Goal: Task Accomplishment & Management: Manage account settings

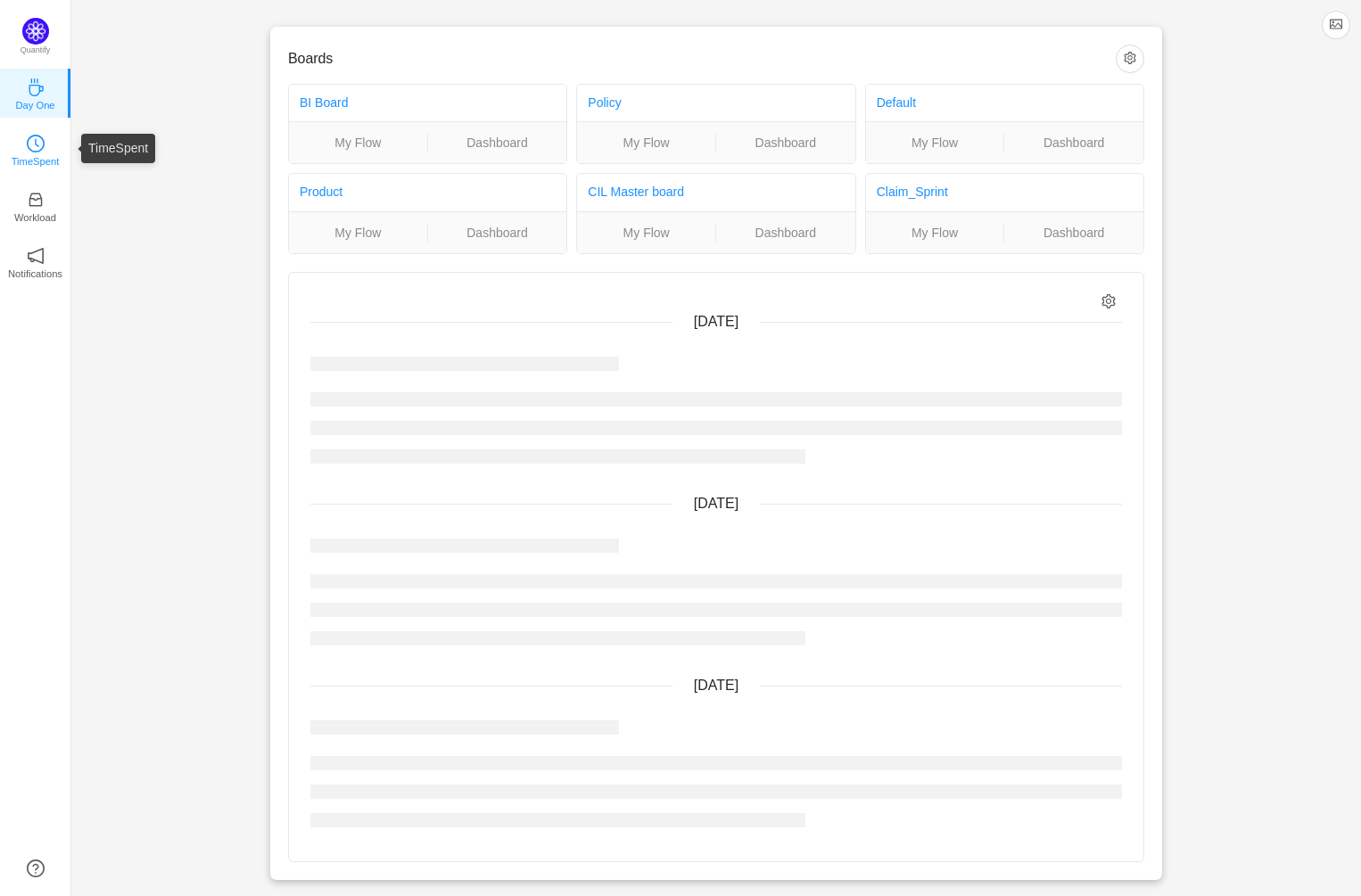
click at [45, 149] on link "TimeSpent" at bounding box center [36, 149] width 18 height 18
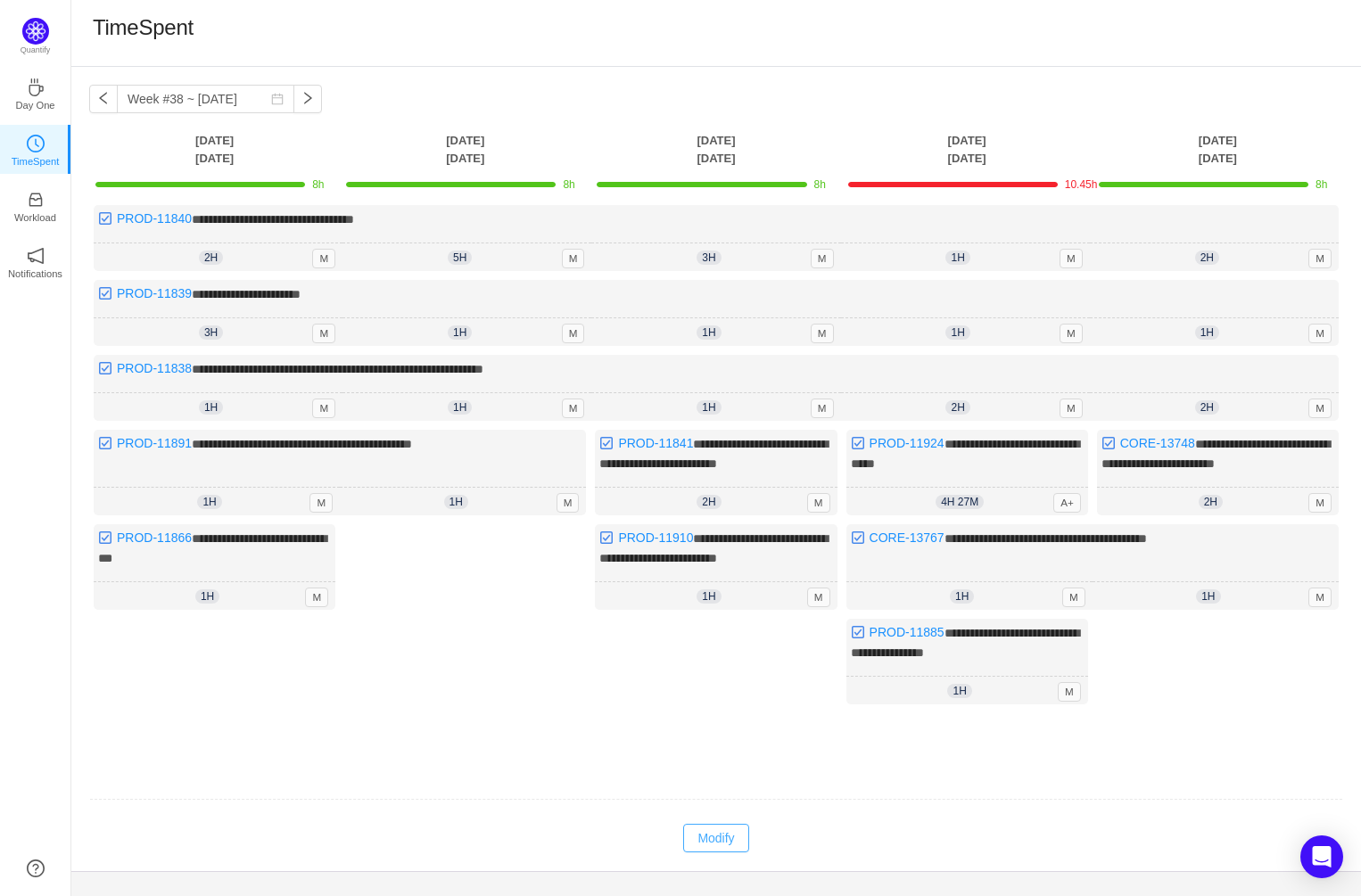
click at [715, 847] on button "Modify" at bounding box center [715, 838] width 65 height 29
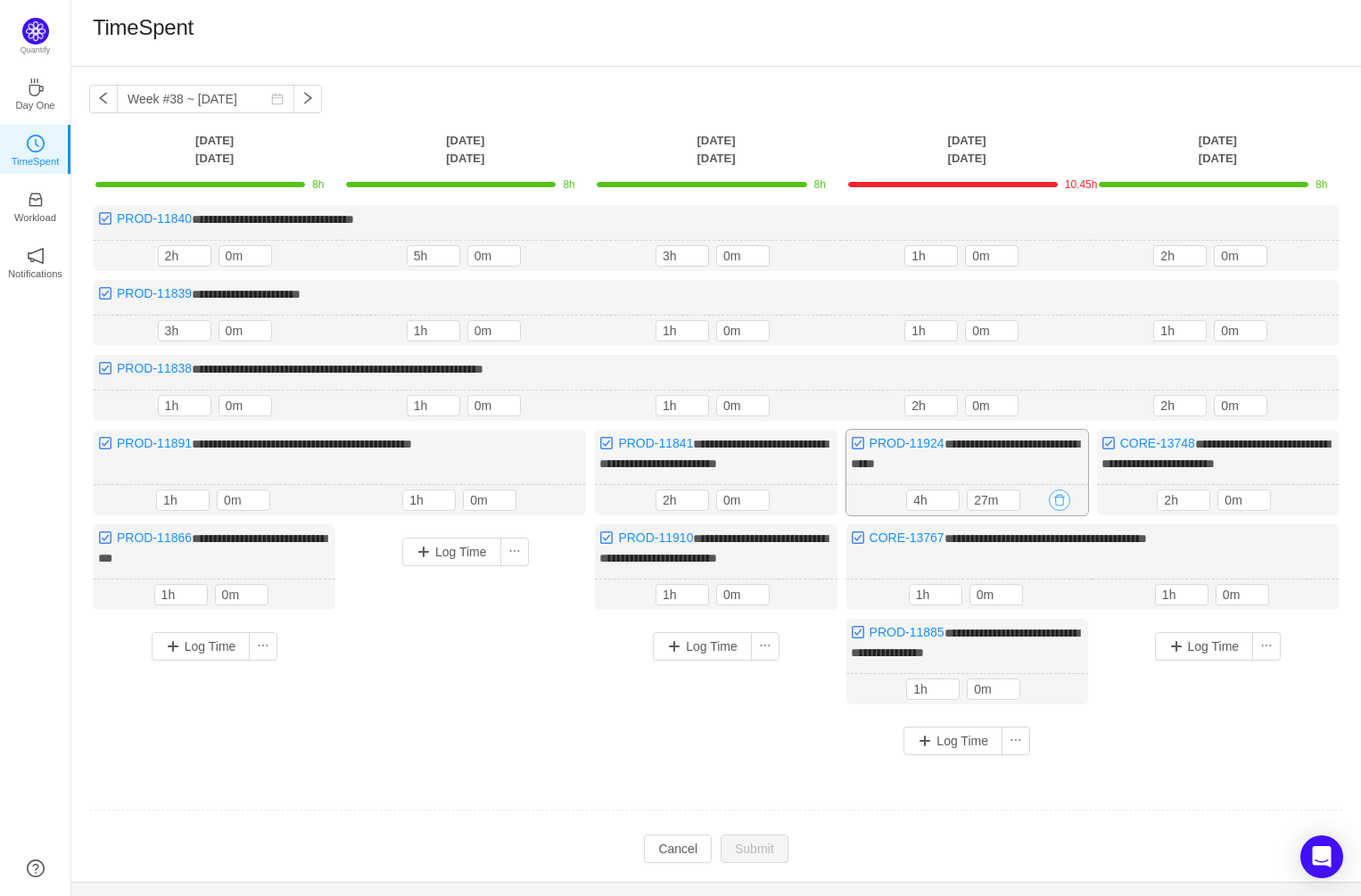
click at [1062, 492] on button "button" at bounding box center [1059, 501] width 22 height 22
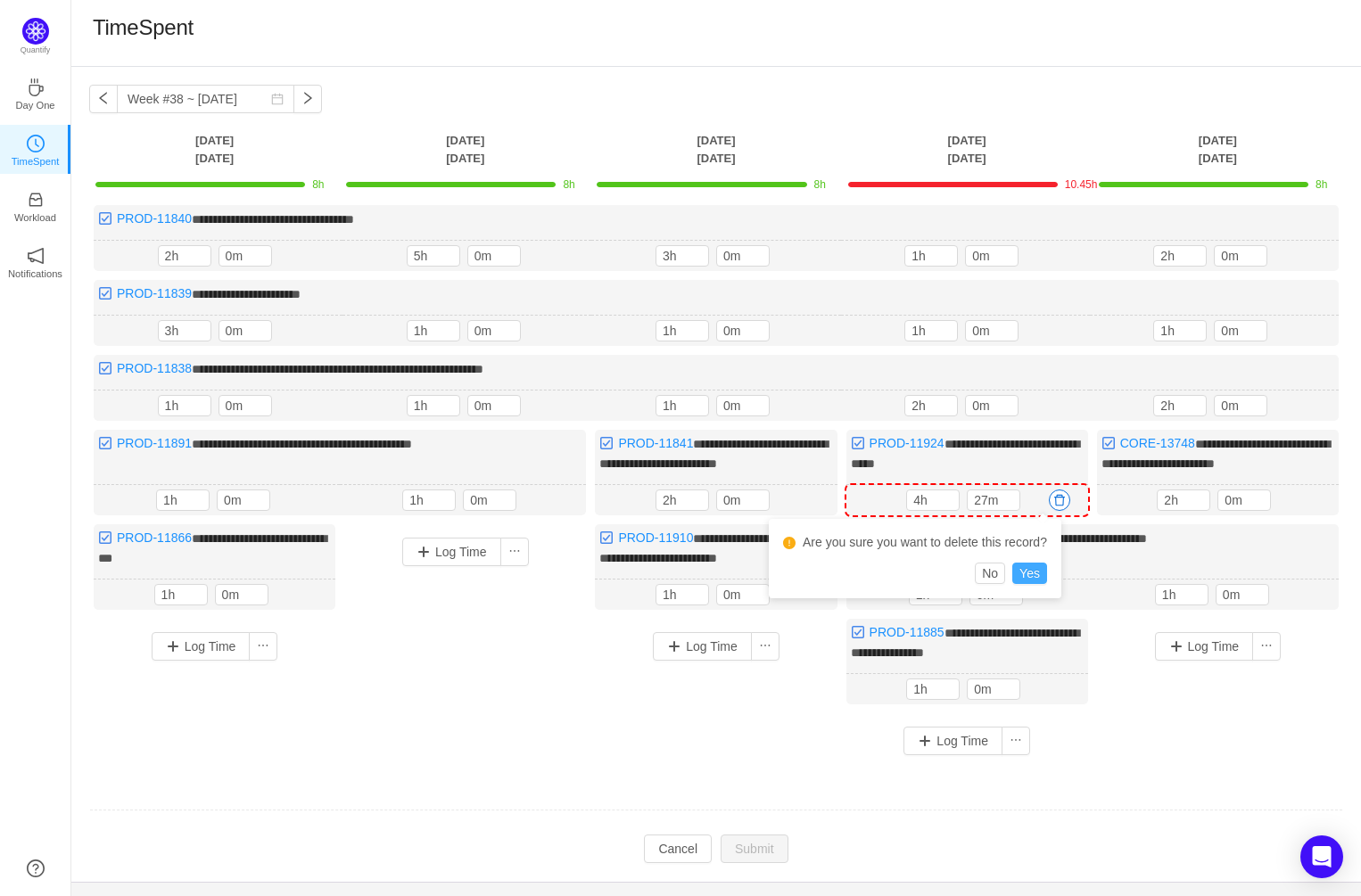
click at [1042, 569] on button "Yes" at bounding box center [1030, 574] width 35 height 22
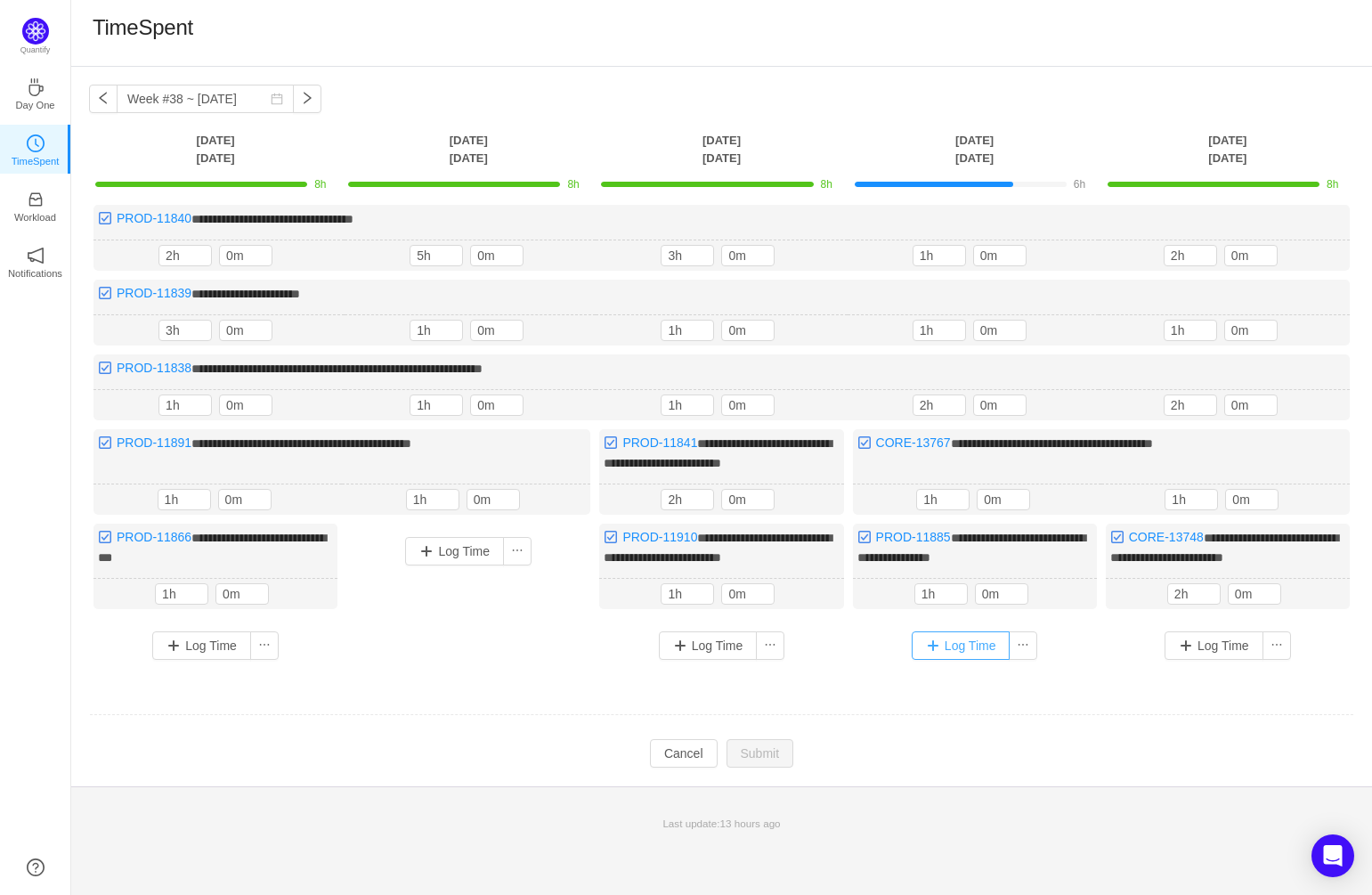
click at [972, 657] on button "Log Time" at bounding box center [961, 646] width 99 height 29
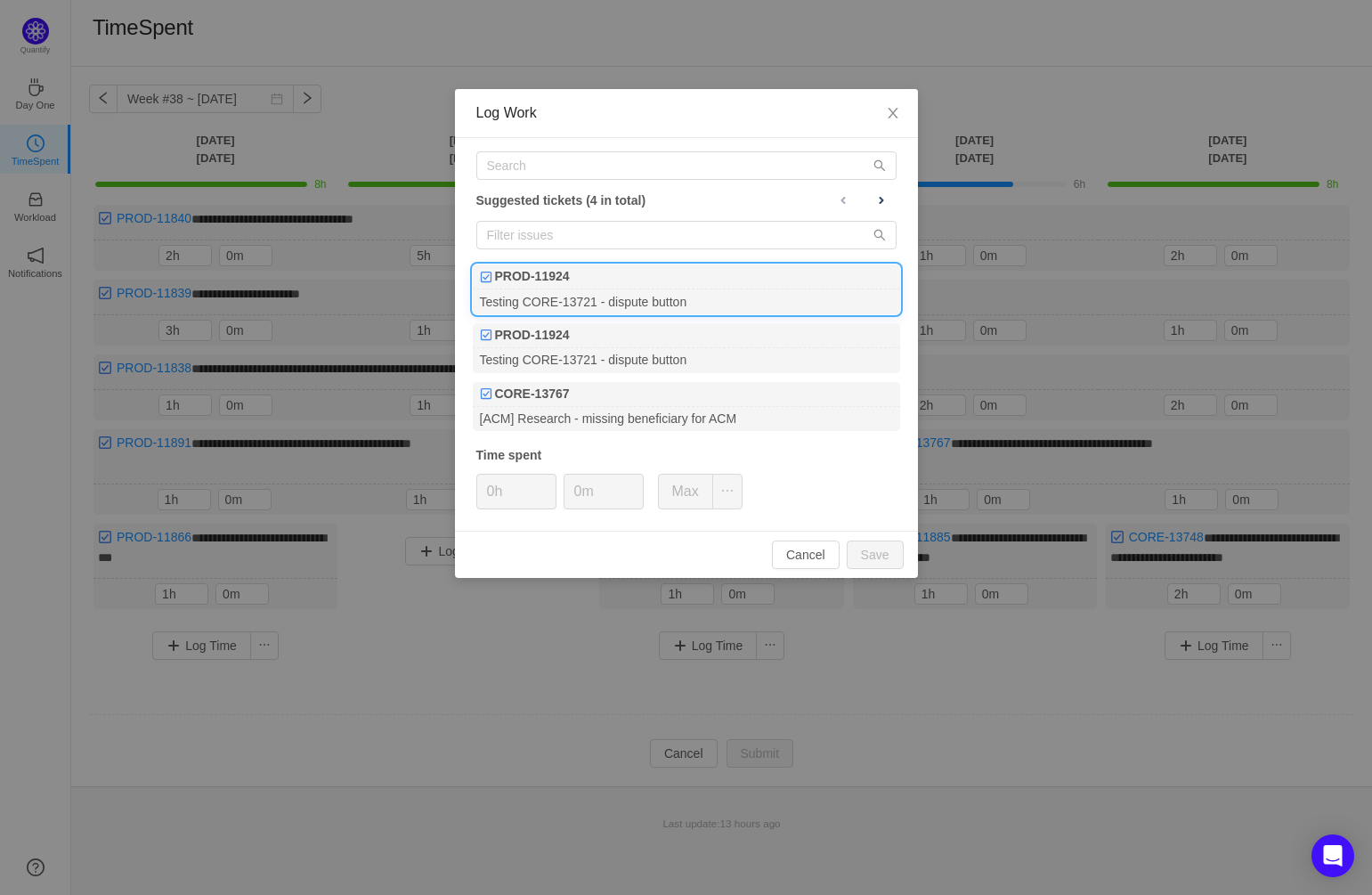
click at [693, 287] on div "PROD-11924" at bounding box center [686, 277] width 427 height 25
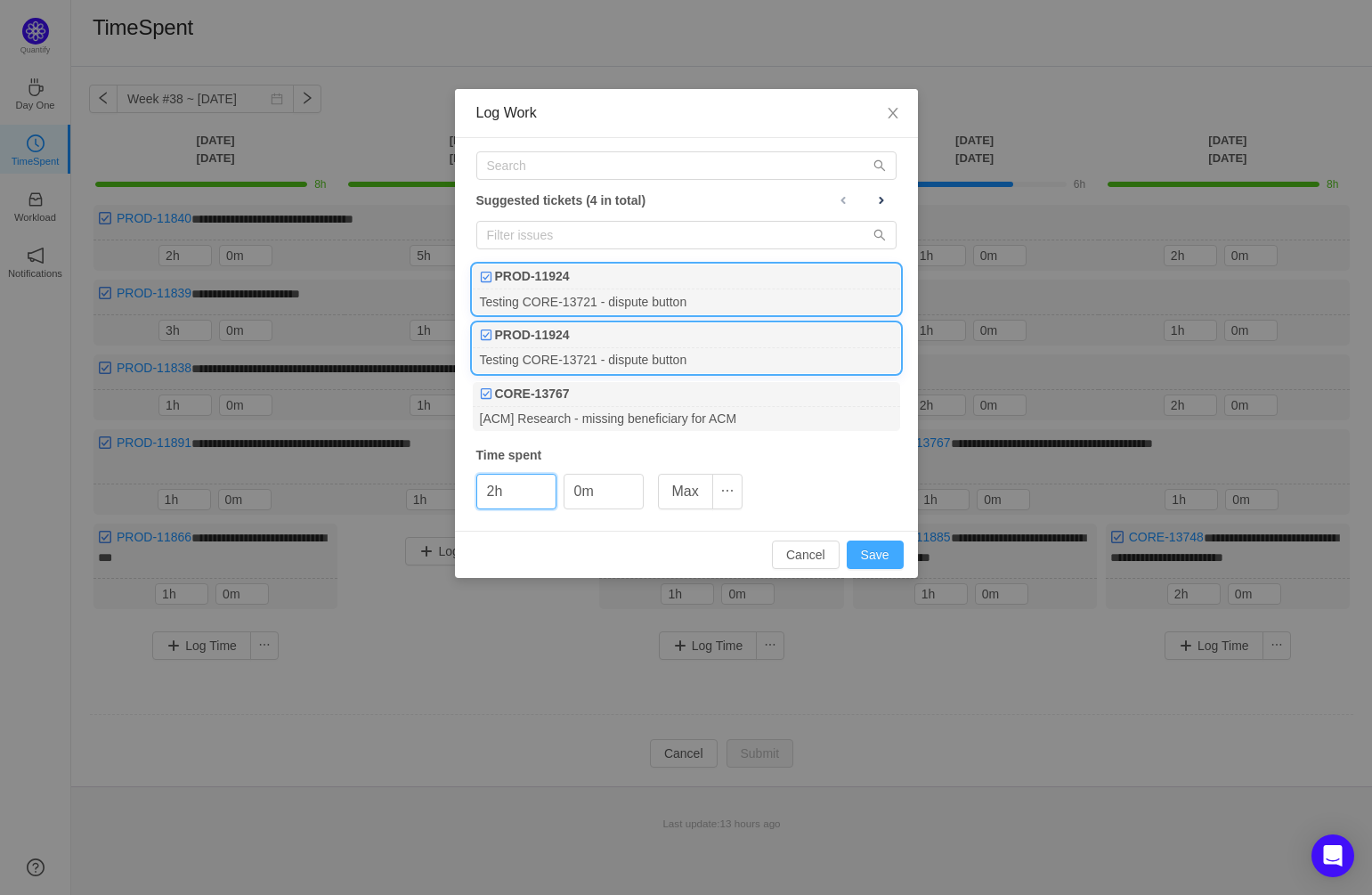
click at [877, 550] on button "Save" at bounding box center [875, 555] width 57 height 29
type input "0h"
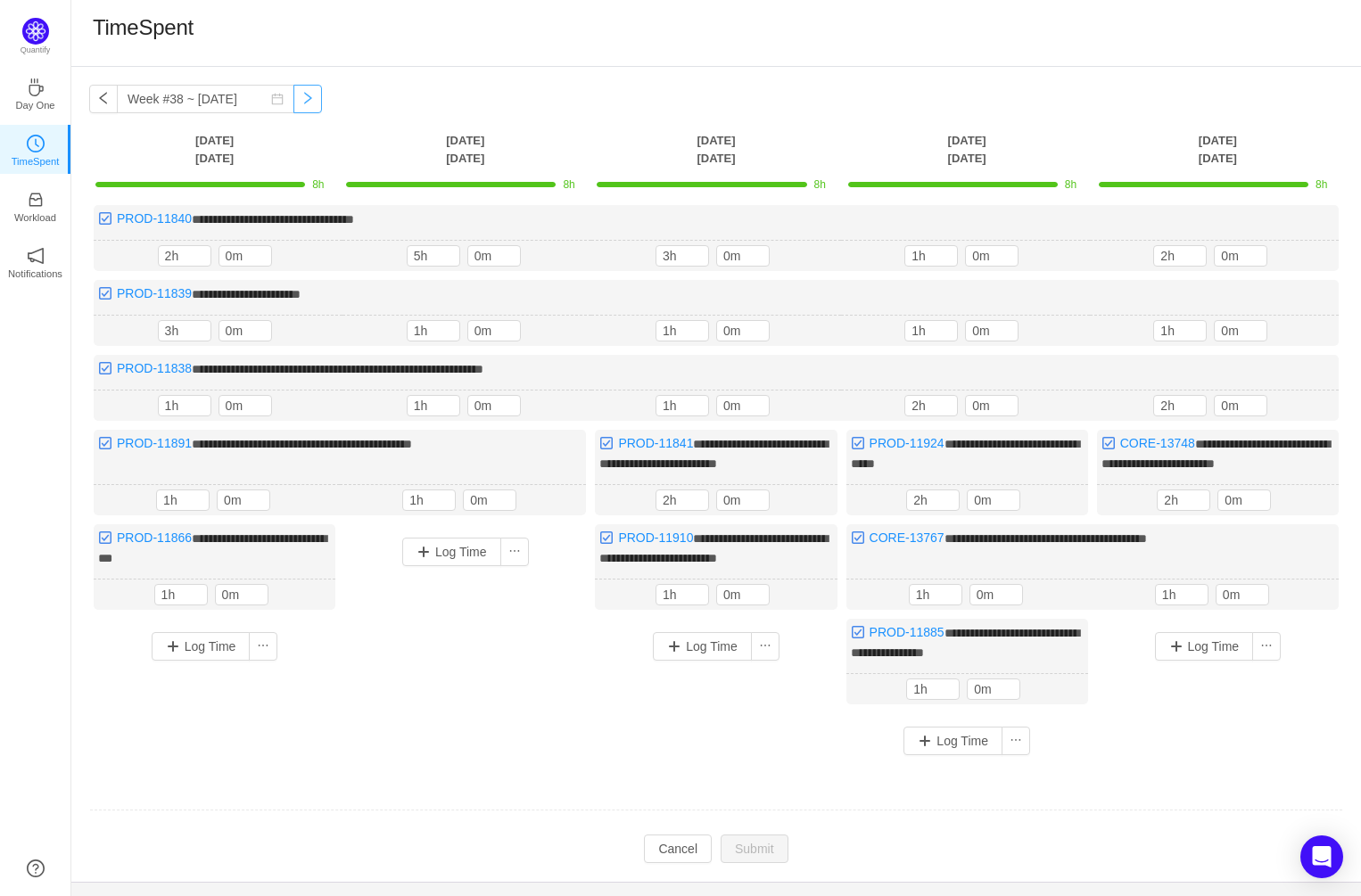
click at [294, 96] on button "button" at bounding box center [308, 99] width 29 height 29
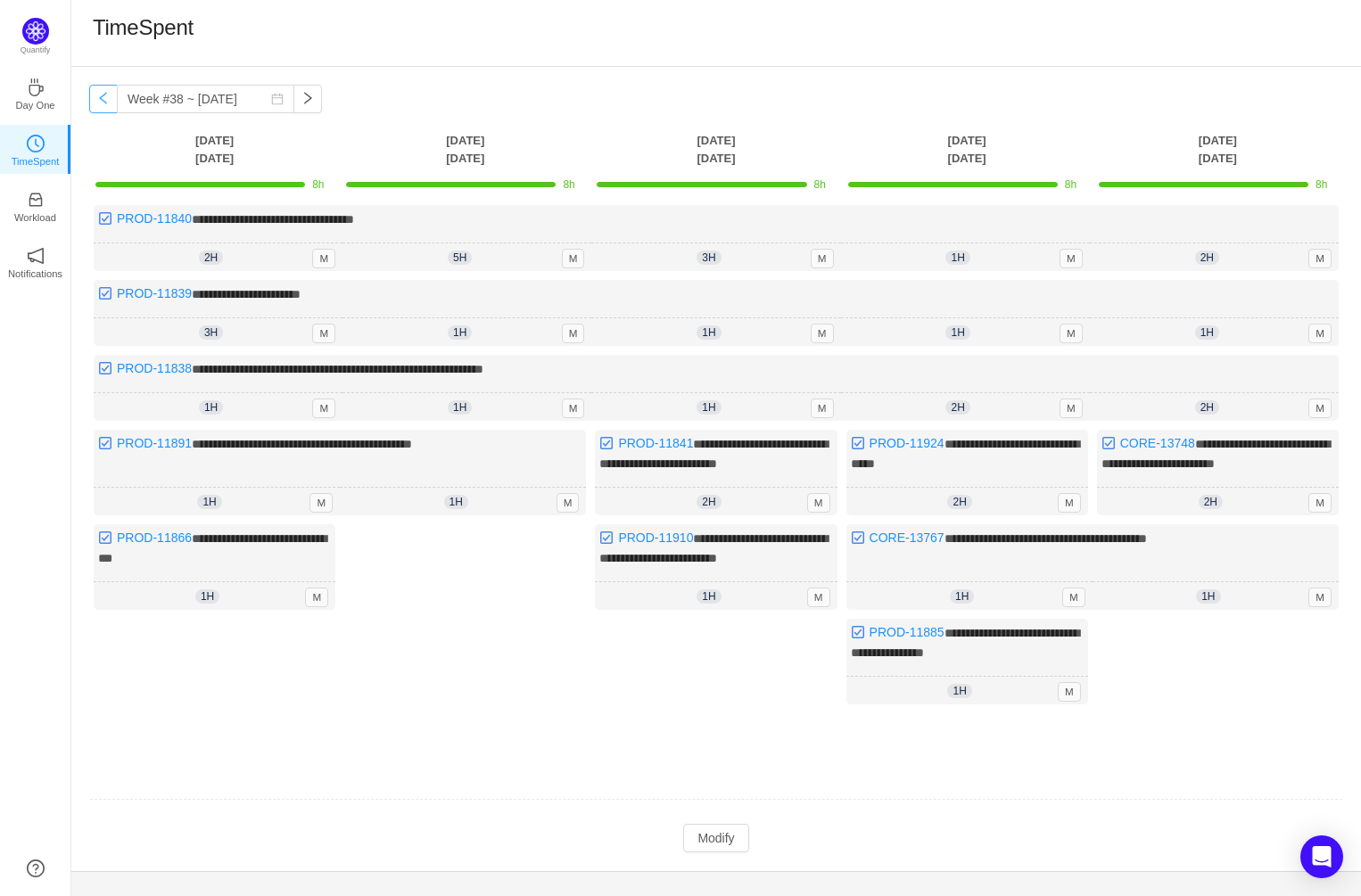
click at [107, 96] on button "button" at bounding box center [104, 99] width 29 height 29
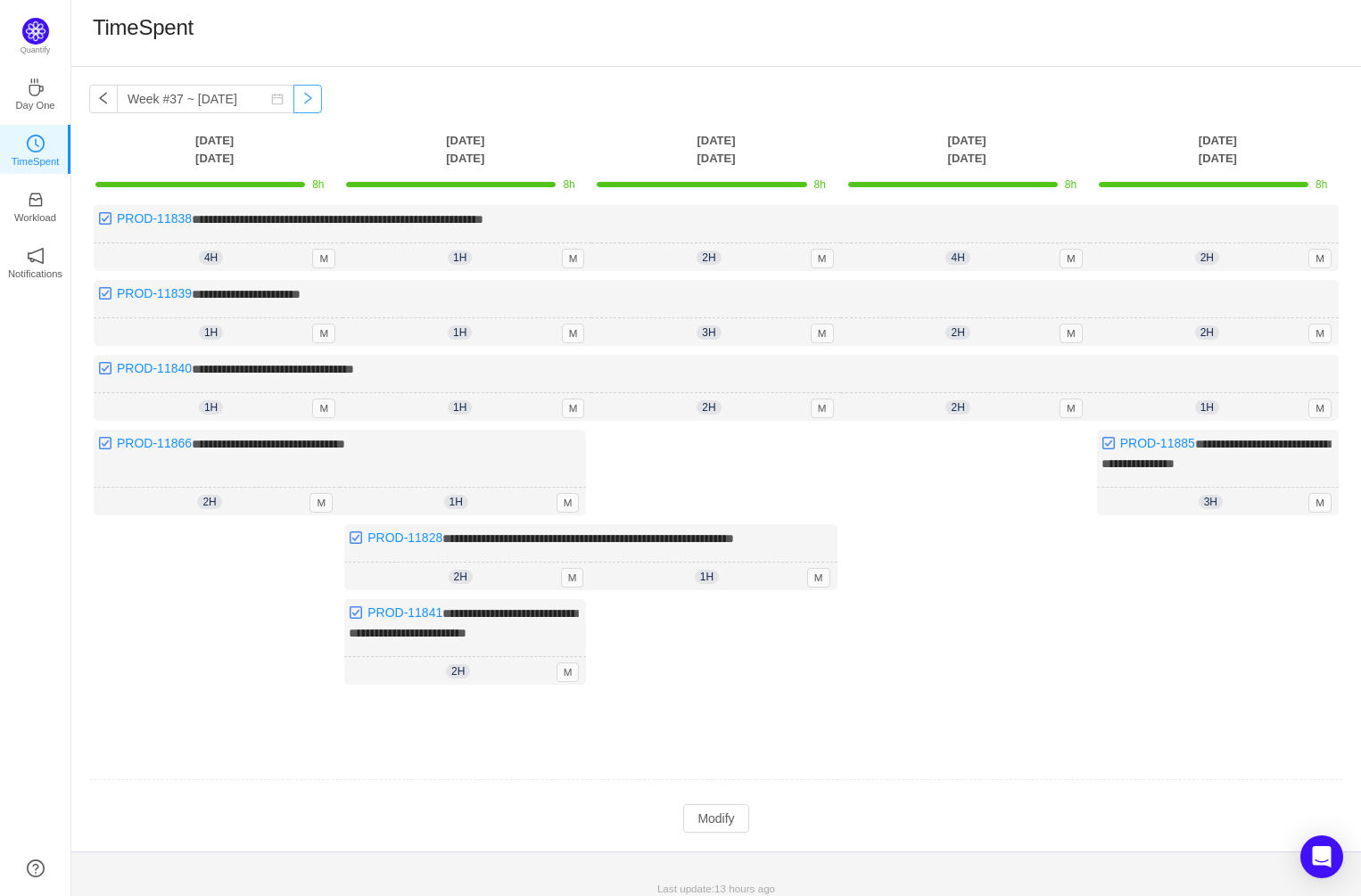
click at [294, 97] on button "button" at bounding box center [308, 99] width 29 height 29
type input "Week #38 ~ [DATE]"
